Goal: Task Accomplishment & Management: Use online tool/utility

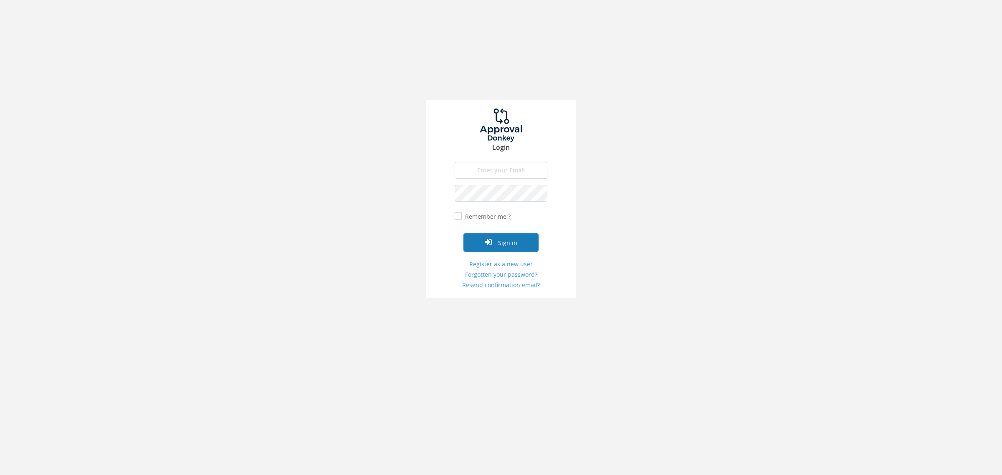
type input "[EMAIL_ADDRESS][DOMAIN_NAME]"
click at [499, 239] on button "Sign in" at bounding box center [500, 242] width 75 height 18
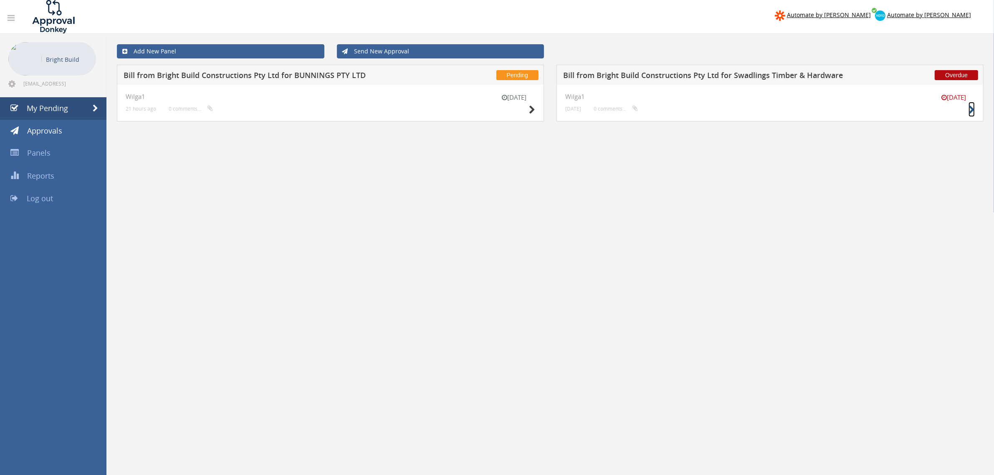
click at [971, 110] on icon at bounding box center [971, 110] width 6 height 9
click at [529, 108] on icon at bounding box center [532, 110] width 6 height 9
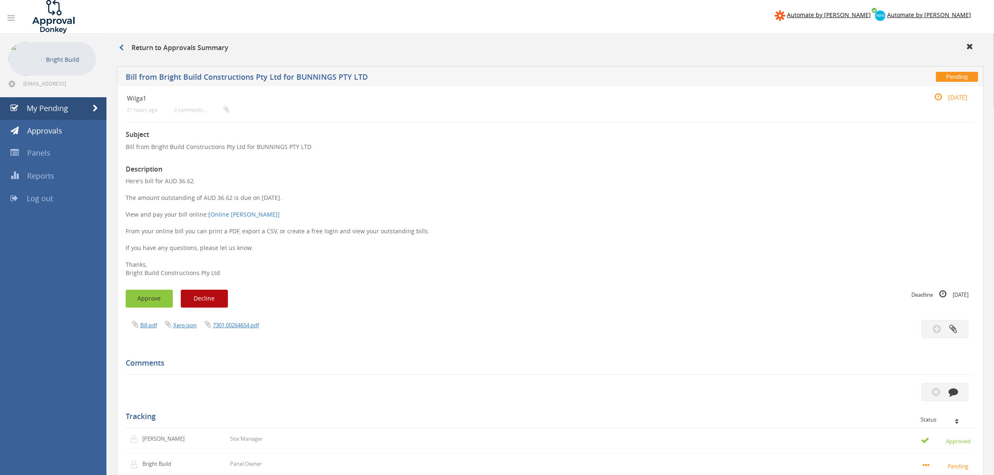
click at [136, 295] on button "Approve" at bounding box center [149, 299] width 47 height 18
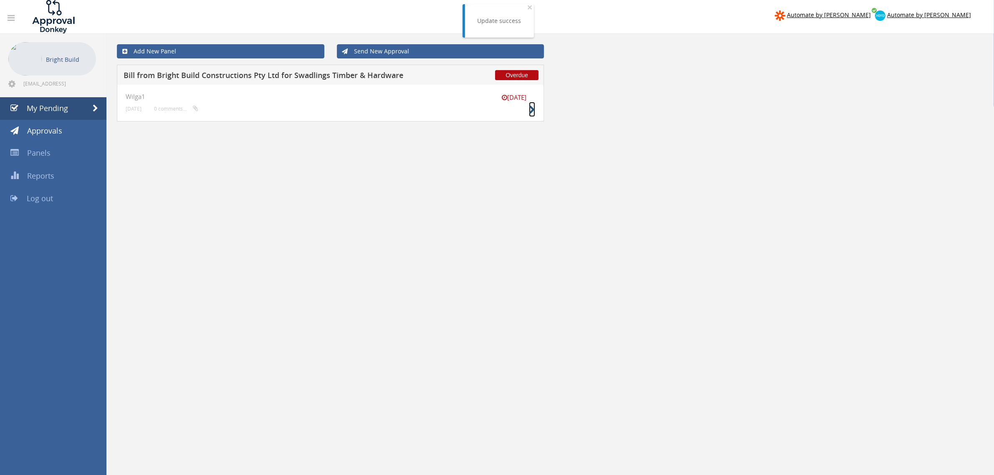
click at [529, 106] on icon at bounding box center [532, 110] width 6 height 9
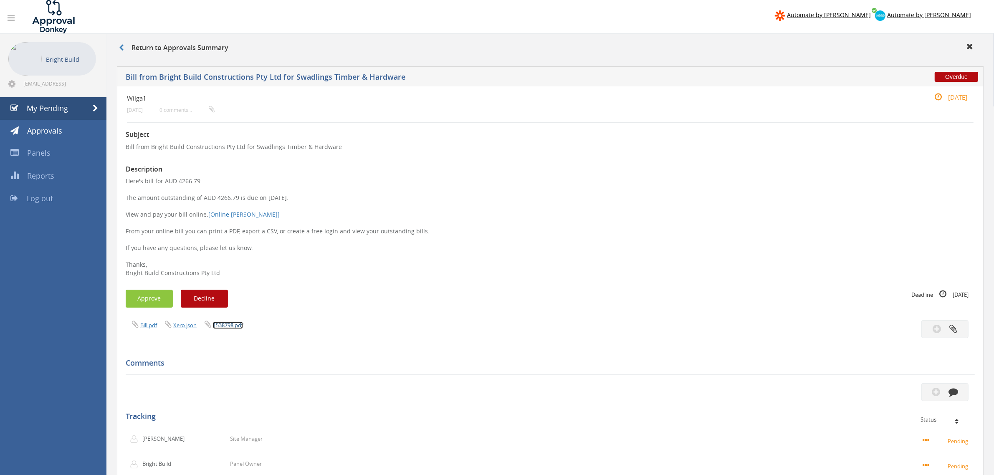
click at [224, 329] on link "1538798.pdf" at bounding box center [228, 325] width 30 height 8
click at [57, 129] on span "Approvals" at bounding box center [44, 131] width 35 height 10
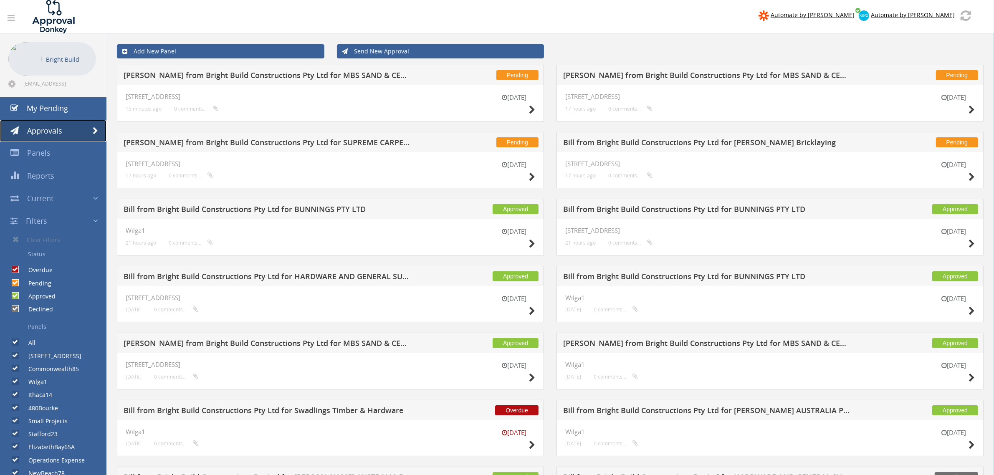
click at [48, 129] on span "Approvals" at bounding box center [44, 131] width 35 height 10
click at [51, 109] on span "My Pending" at bounding box center [47, 108] width 41 height 10
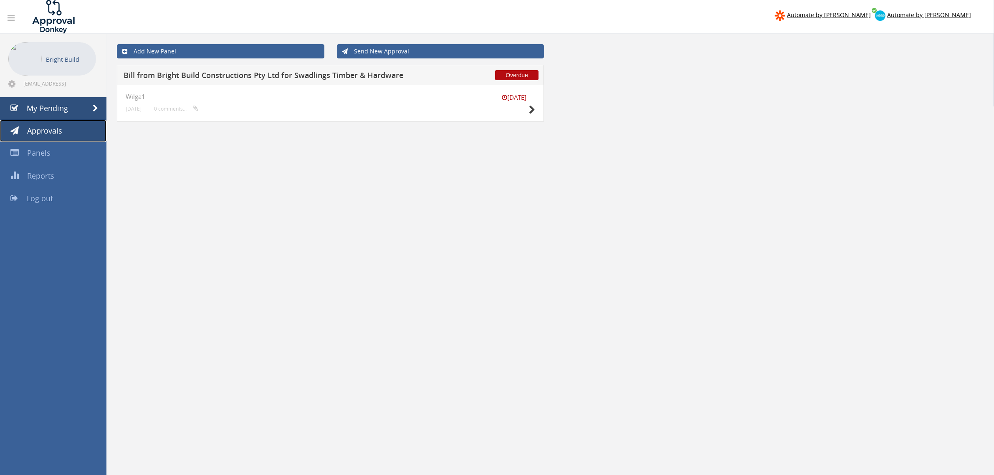
click at [55, 126] on span "Approvals" at bounding box center [44, 131] width 35 height 10
